Goal: Find specific page/section: Find specific page/section

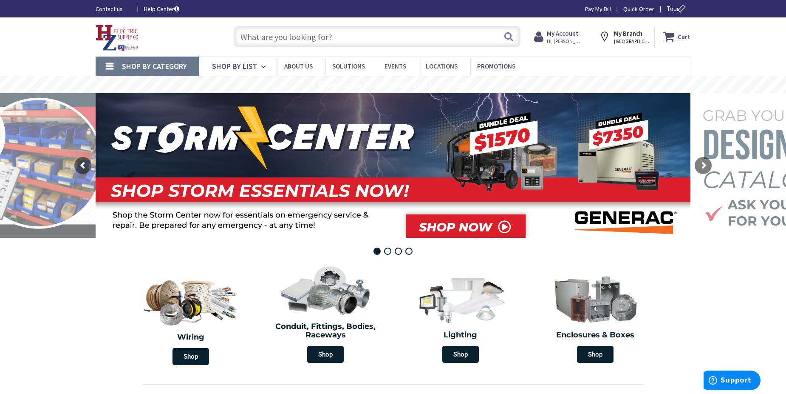
click at [349, 36] on input "text" at bounding box center [377, 36] width 287 height 21
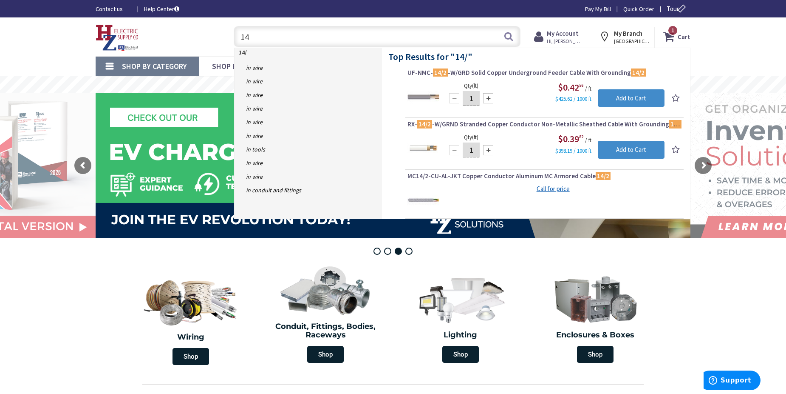
type input "1"
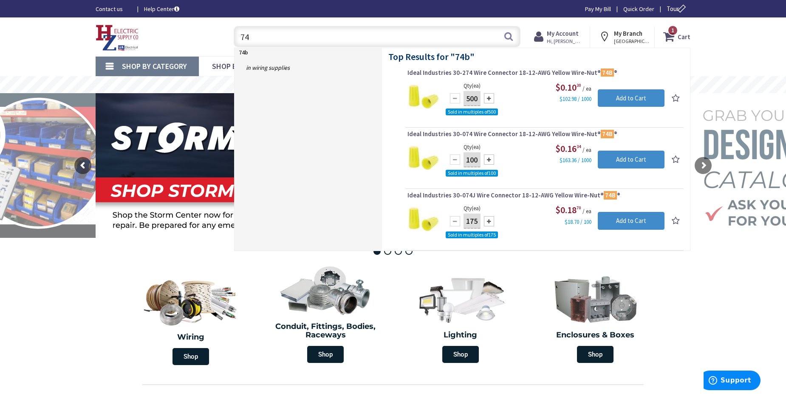
type input "7"
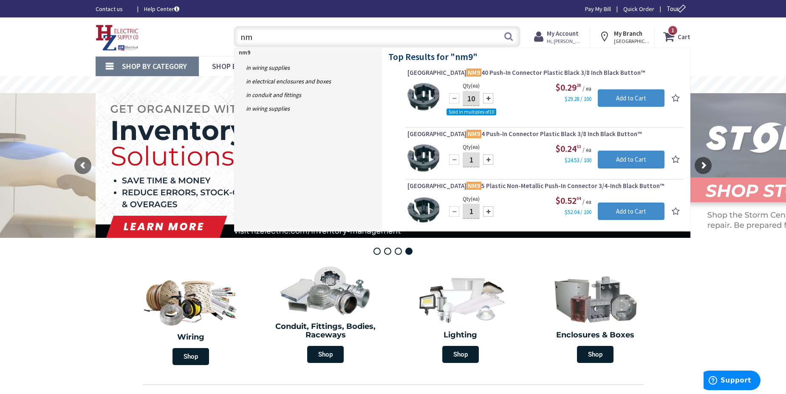
type input "n"
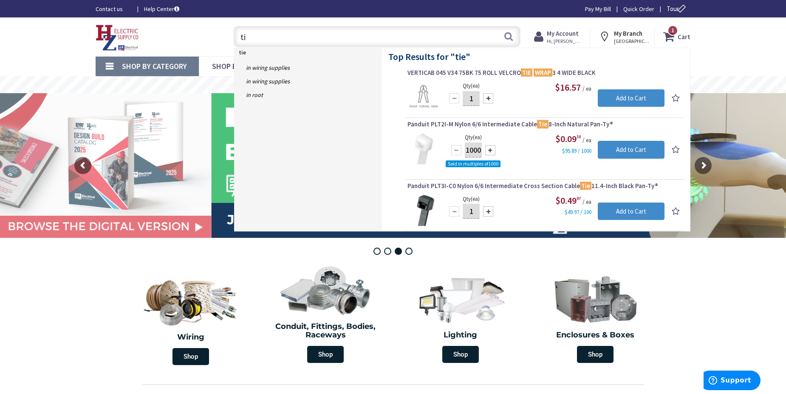
type input "t"
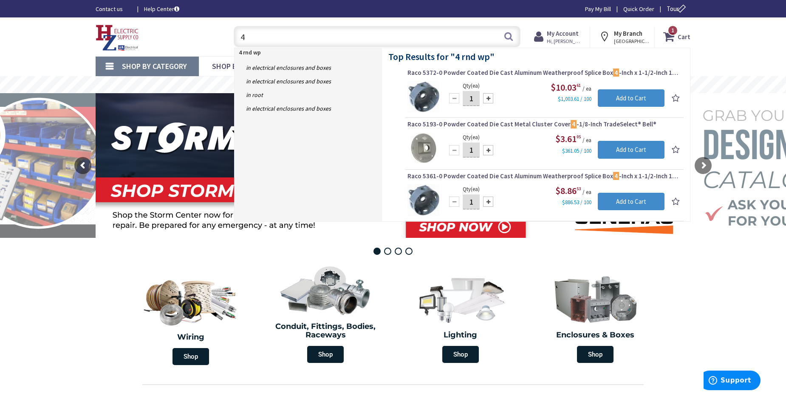
type input "4"
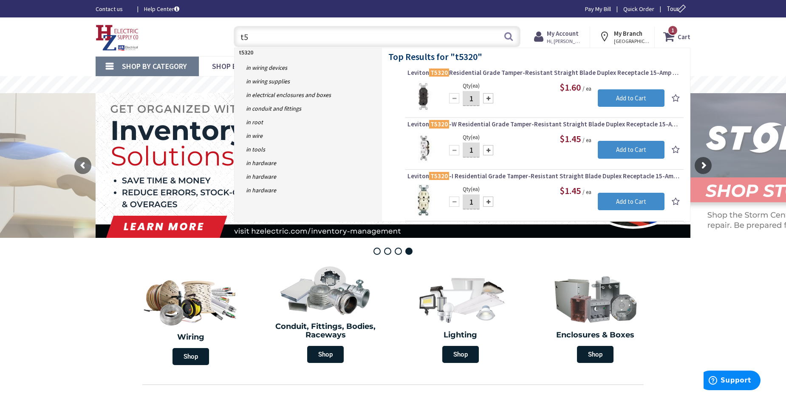
type input "t"
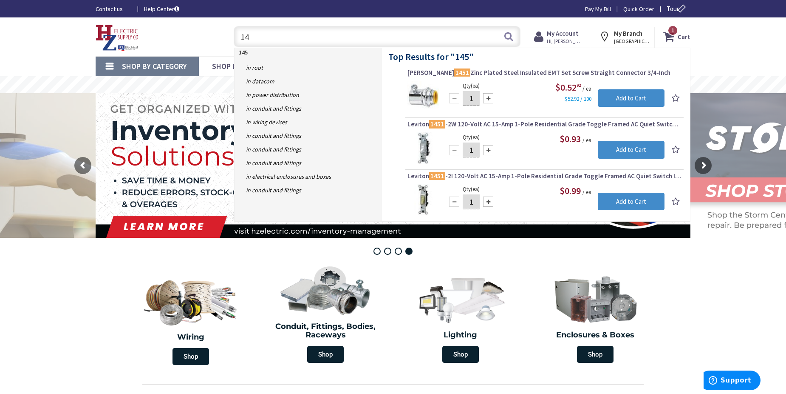
type input "1"
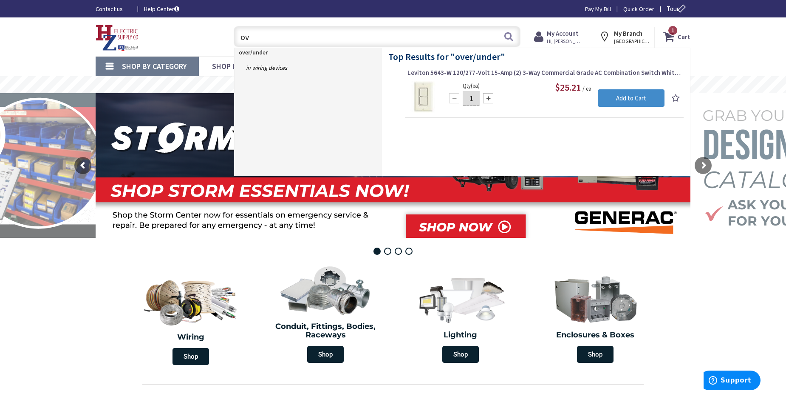
type input "o"
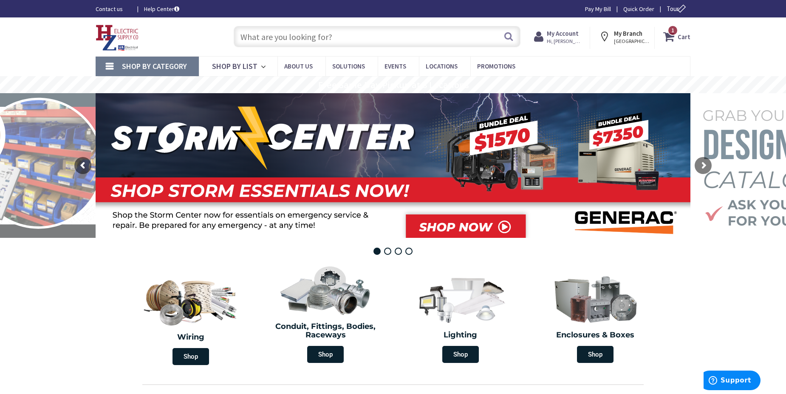
type input "1"
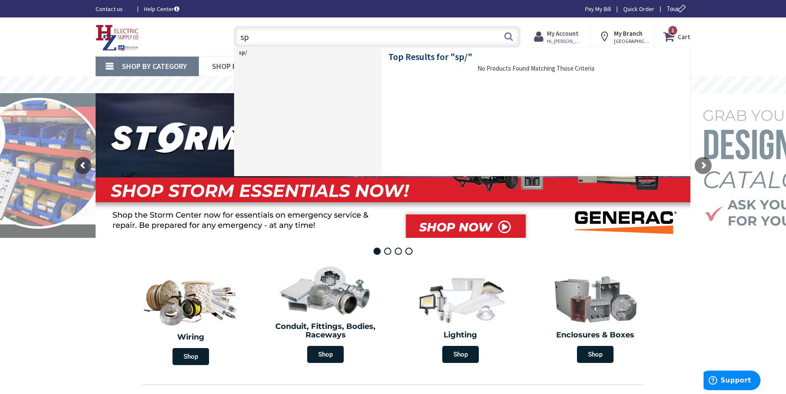
type input "s"
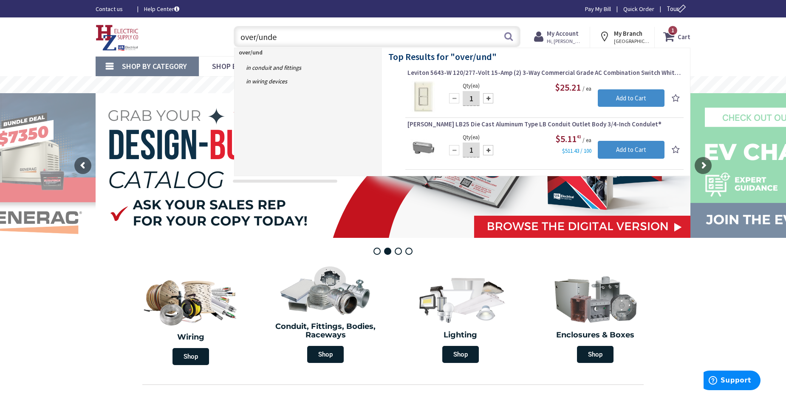
type input "over/under"
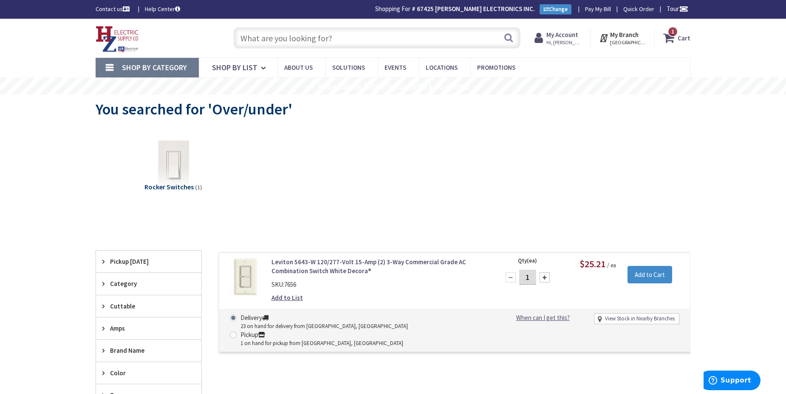
click at [349, 40] on input "text" at bounding box center [377, 37] width 287 height 21
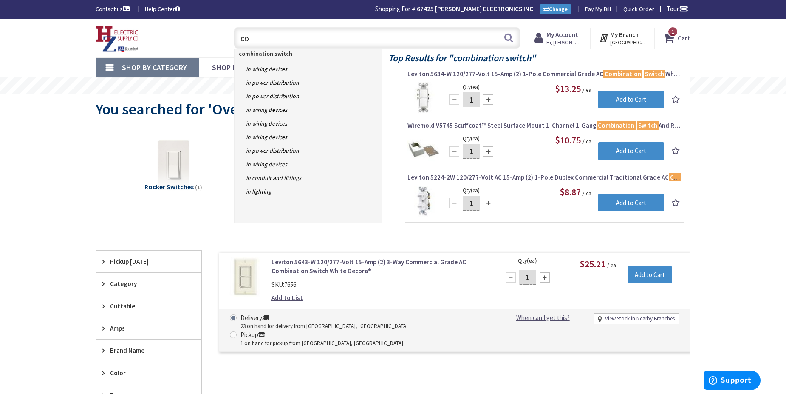
type input "c"
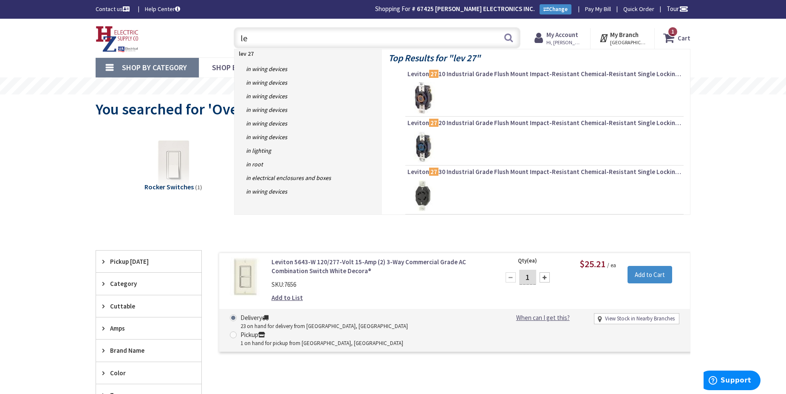
type input "l"
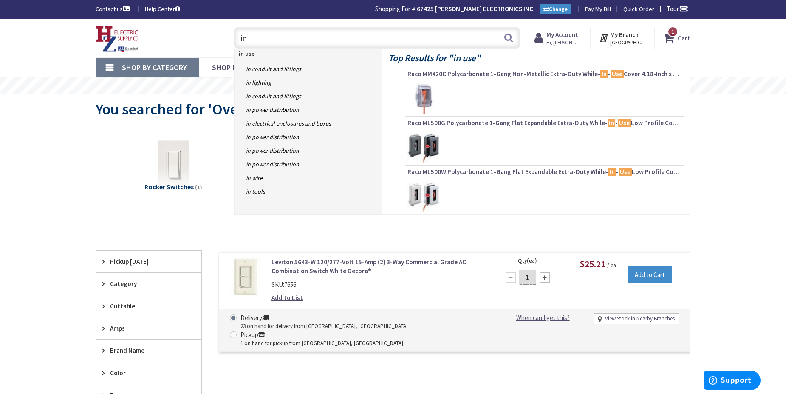
type input "i"
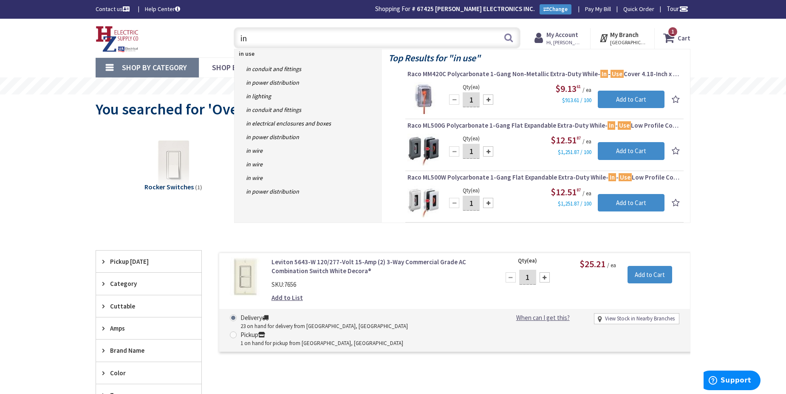
type input "i"
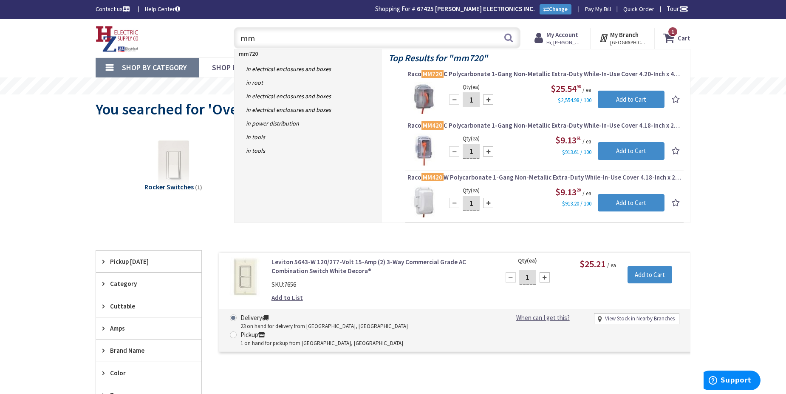
type input "m"
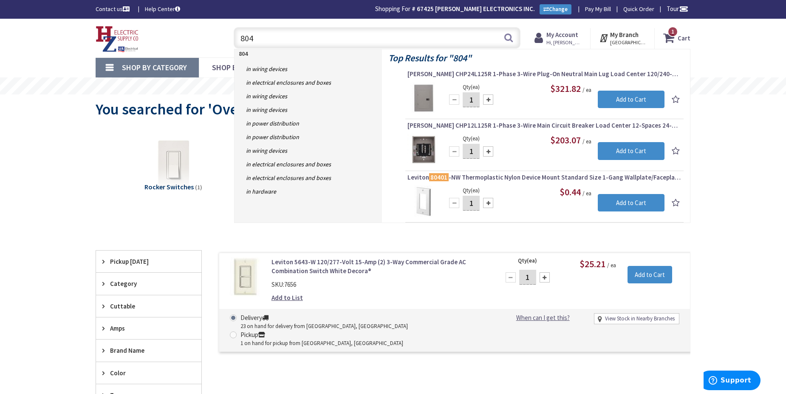
type input "8040"
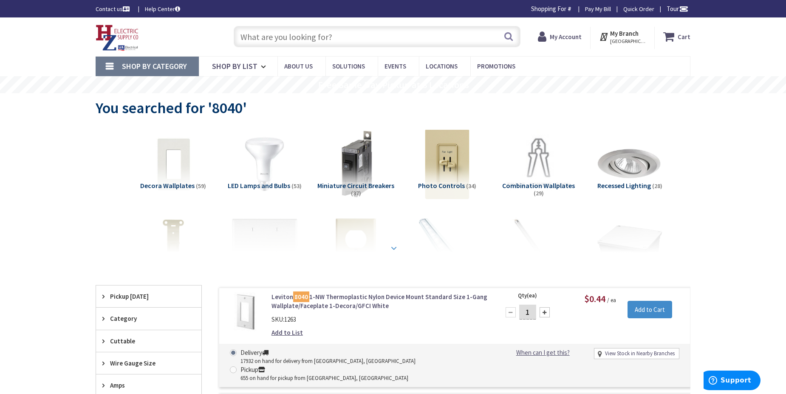
click at [366, 237] on div at bounding box center [393, 229] width 553 height 47
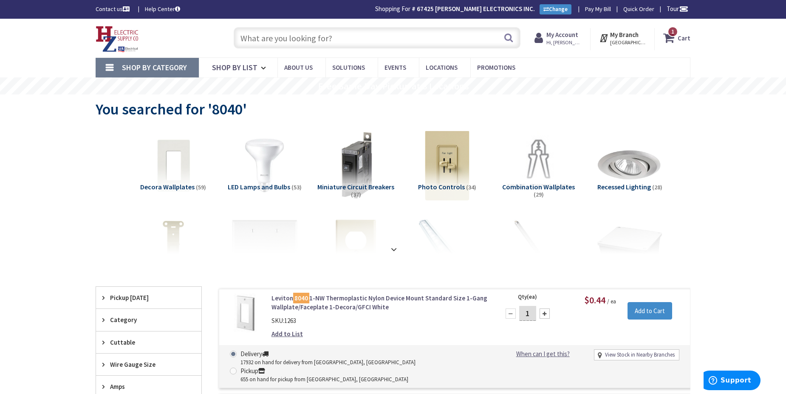
click at [273, 36] on input "text" at bounding box center [377, 37] width 287 height 21
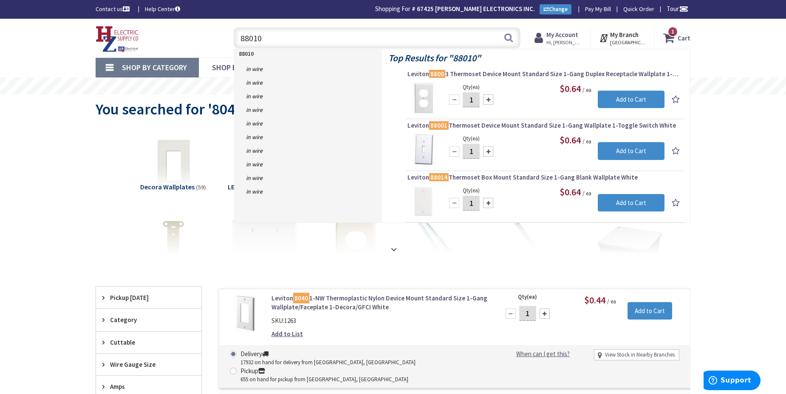
type input "88010"
